Goal: Find specific page/section: Find specific page/section

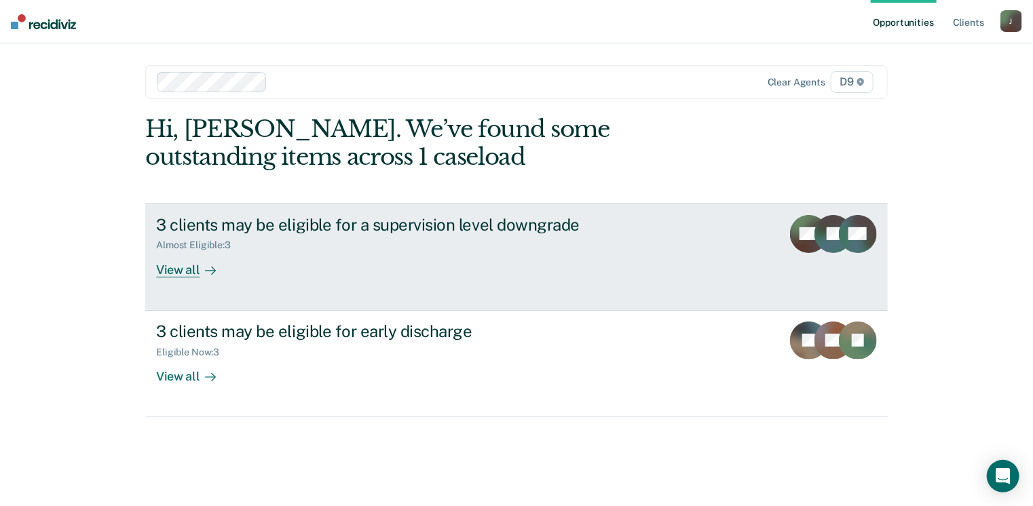
click at [174, 273] on div "View all" at bounding box center [194, 264] width 76 height 26
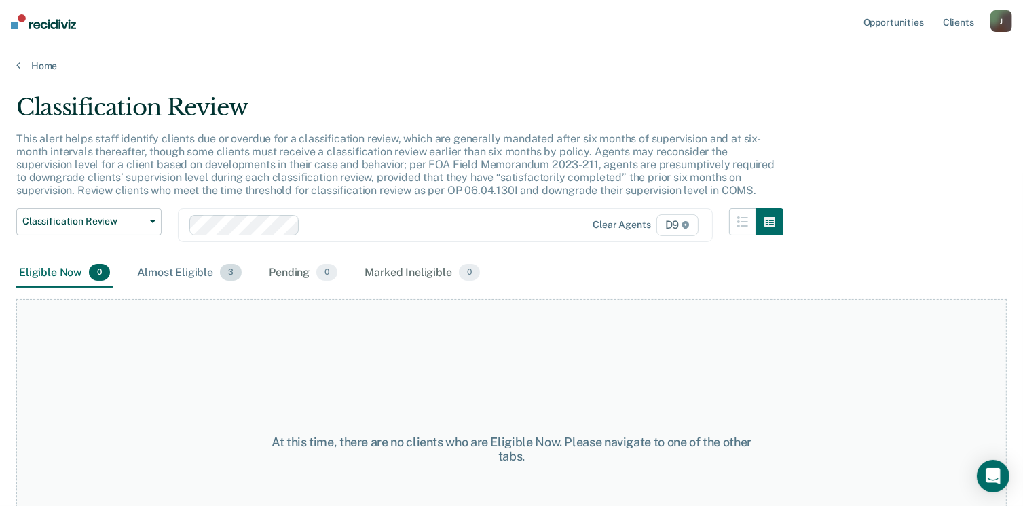
click at [177, 270] on div "Almost Eligible 3" at bounding box center [189, 274] width 110 height 30
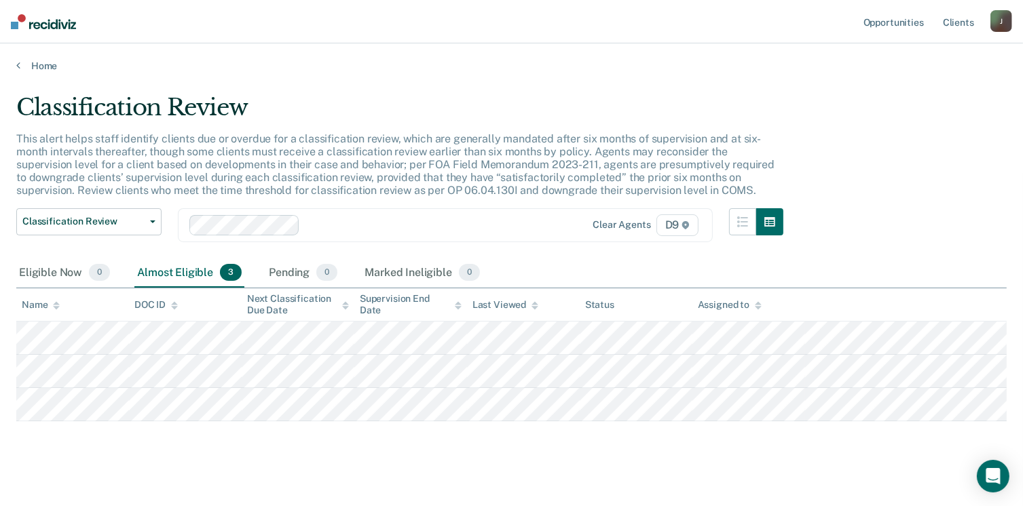
click at [18, 72] on main "Classification Review This alert helps staff identify clients due or overdue fo…" at bounding box center [511, 293] width 1023 height 443
click at [18, 66] on icon at bounding box center [18, 65] width 4 height 11
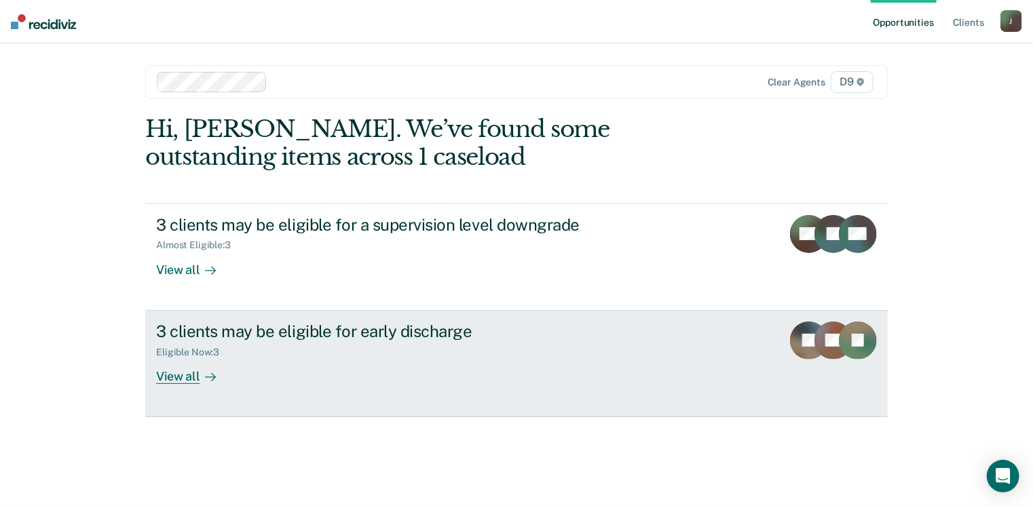
click at [182, 377] on div "View all" at bounding box center [194, 371] width 76 height 26
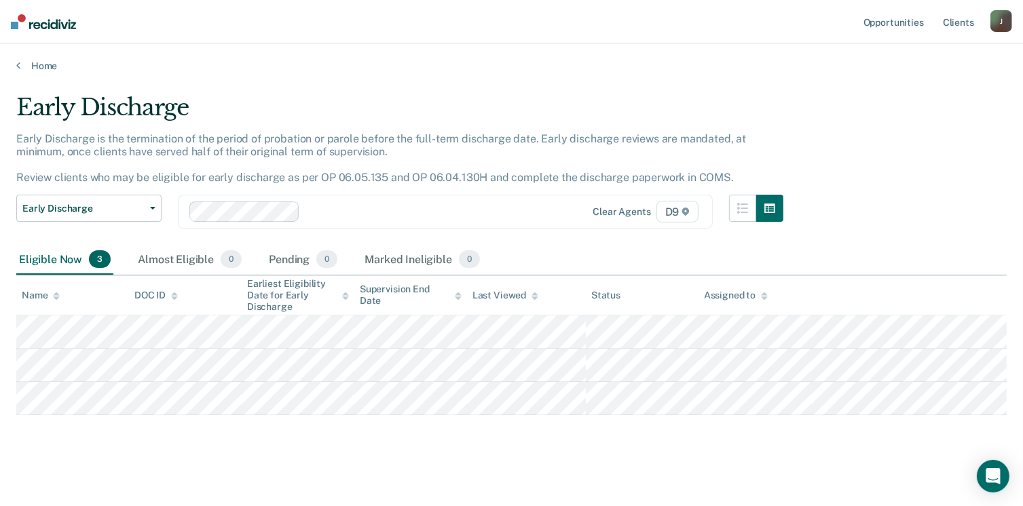
scroll to position [5, 0]
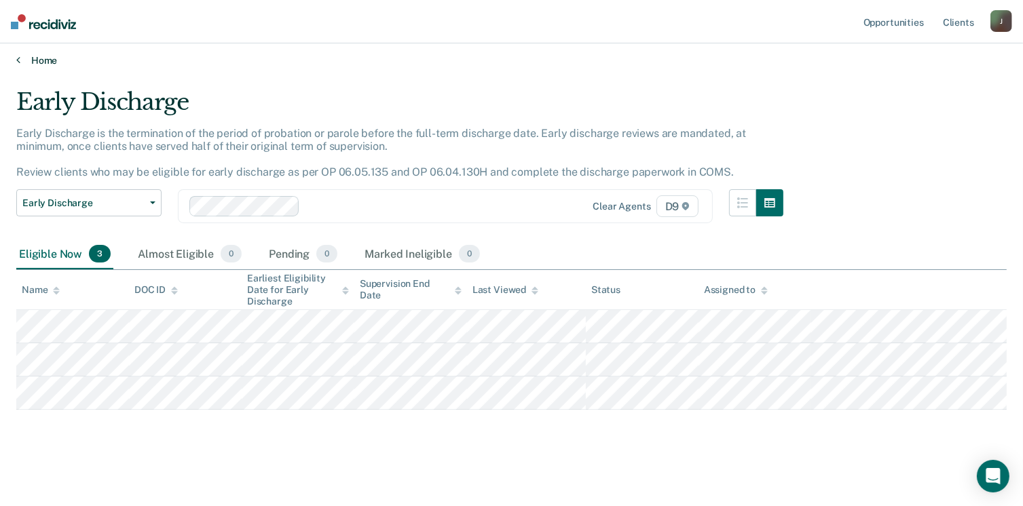
click at [19, 58] on icon at bounding box center [18, 59] width 4 height 11
